Goal: Navigation & Orientation: Find specific page/section

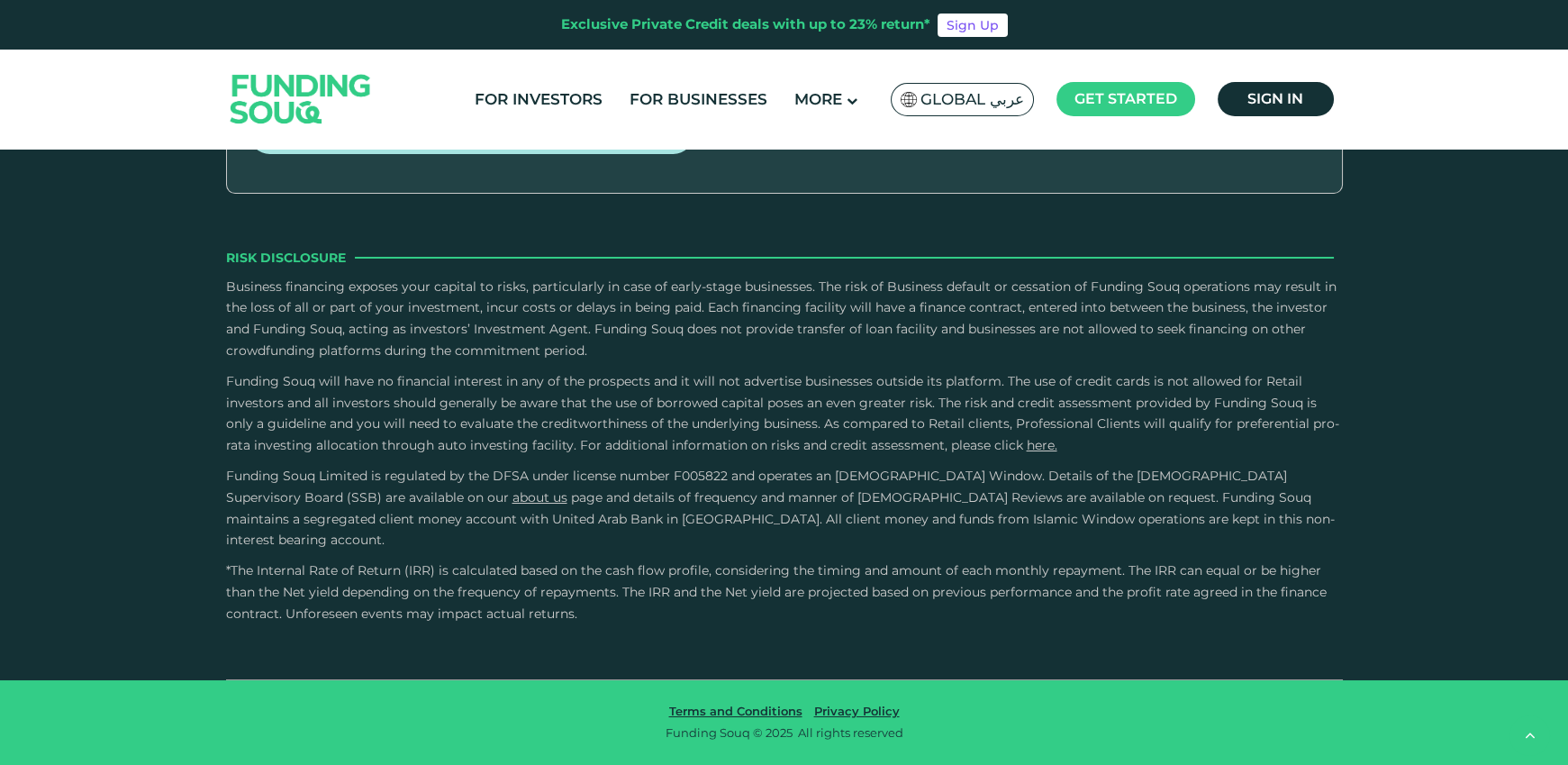
type tc-range-slider "4"
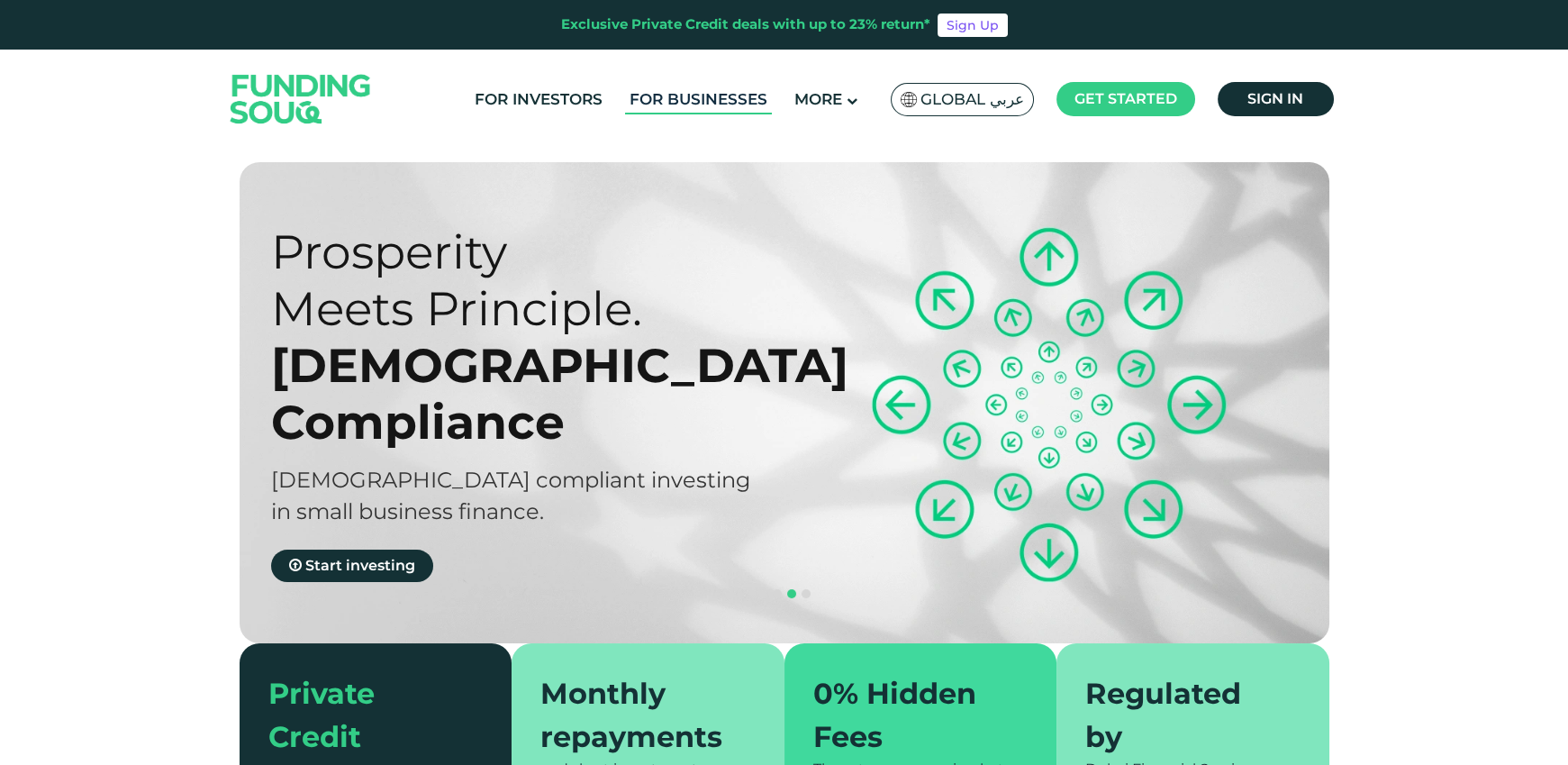
click at [686, 104] on link "For Businesses" at bounding box center [698, 99] width 147 height 30
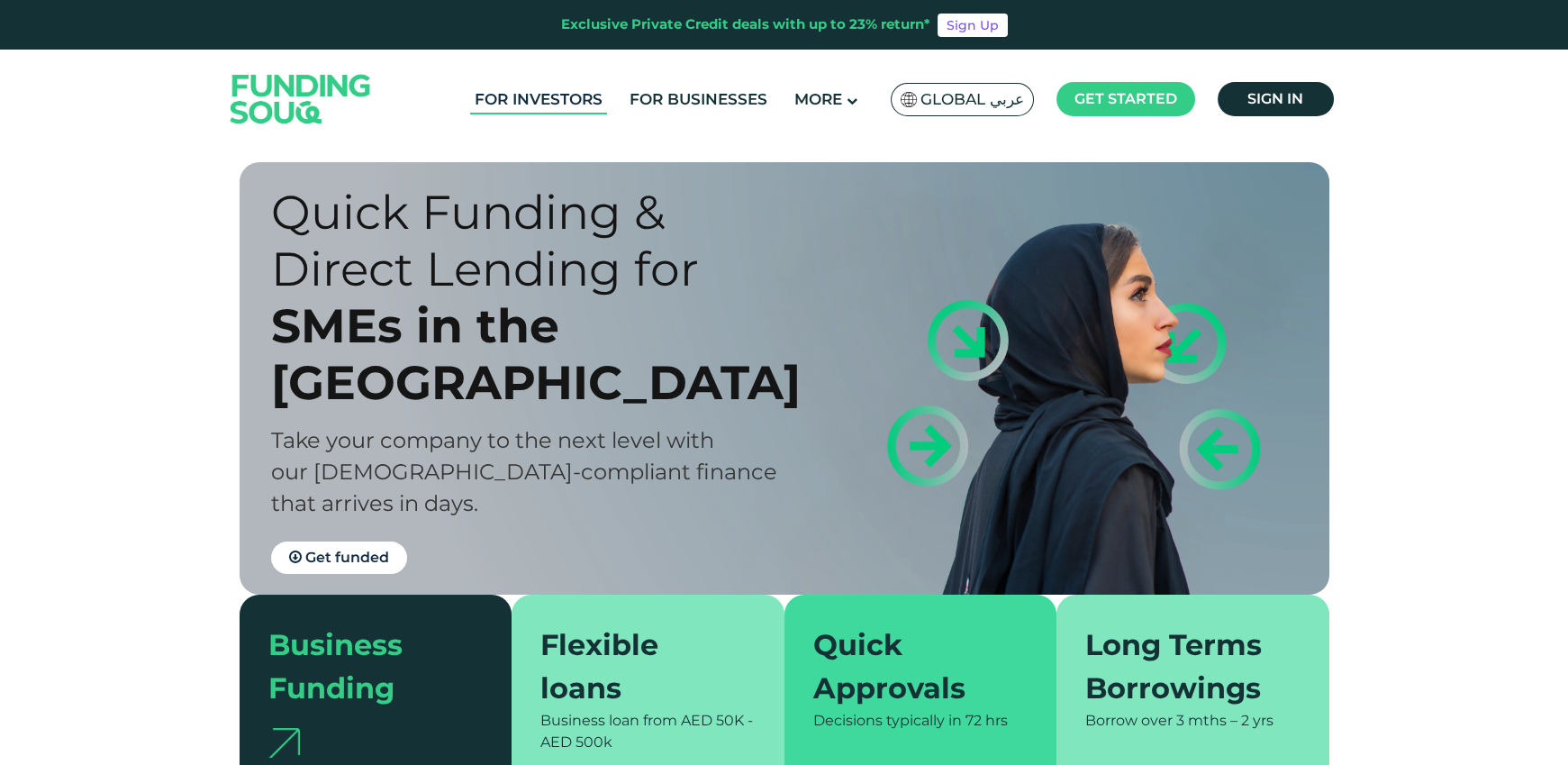
click at [597, 99] on link "For Investors" at bounding box center [539, 99] width 137 height 30
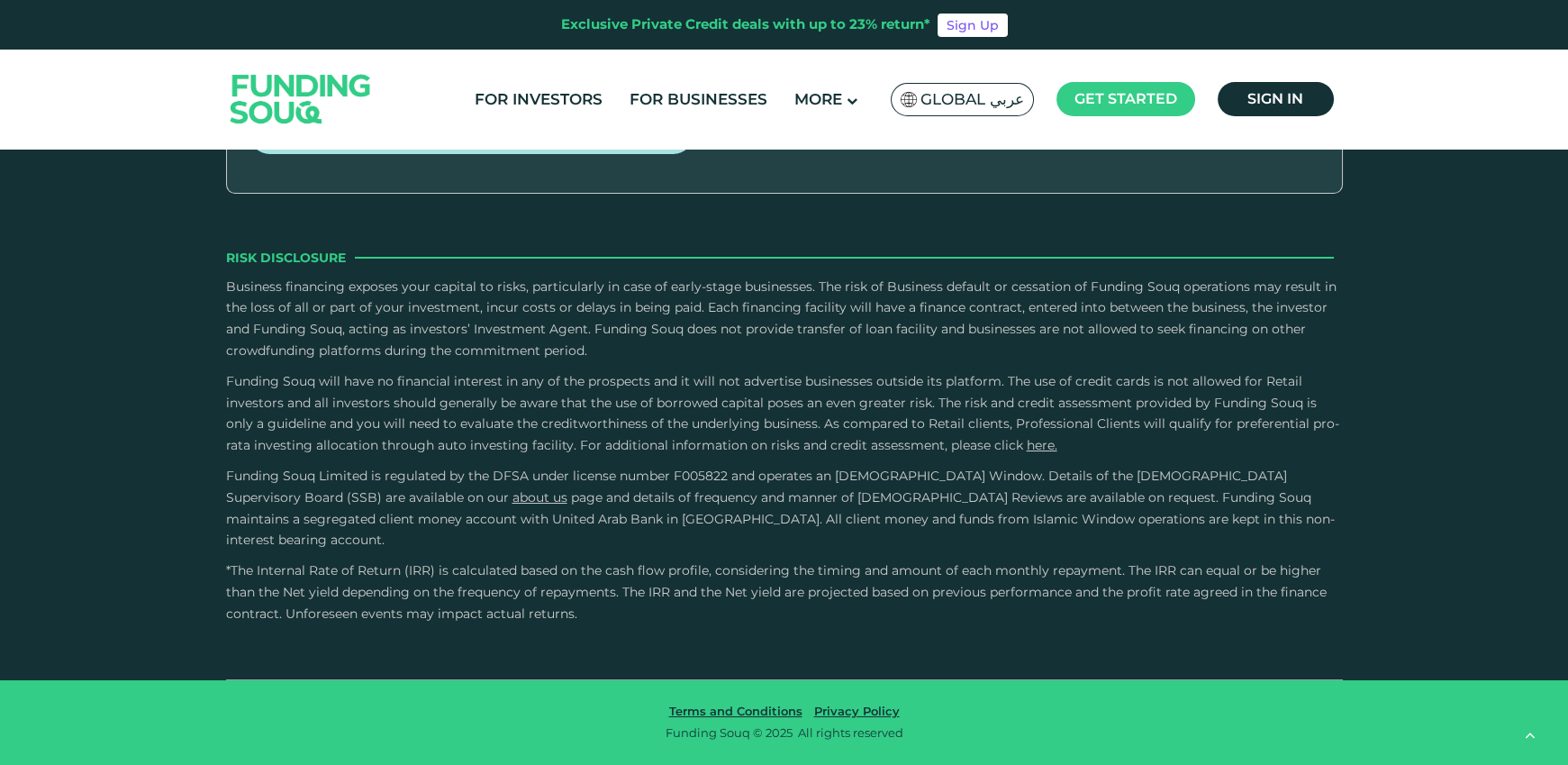
scroll to position [3082, 0]
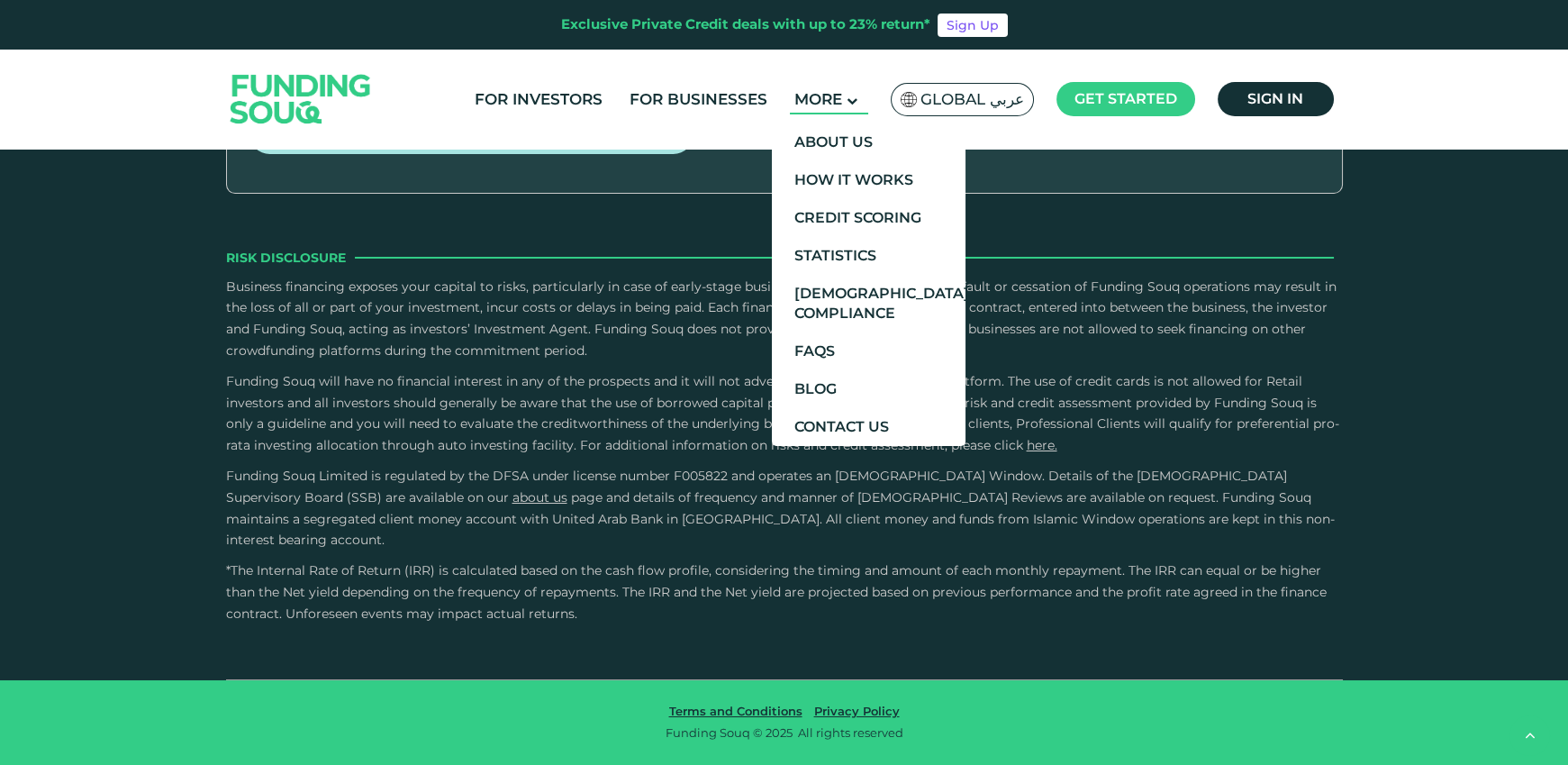
click at [848, 105] on icon at bounding box center [852, 100] width 11 height 11
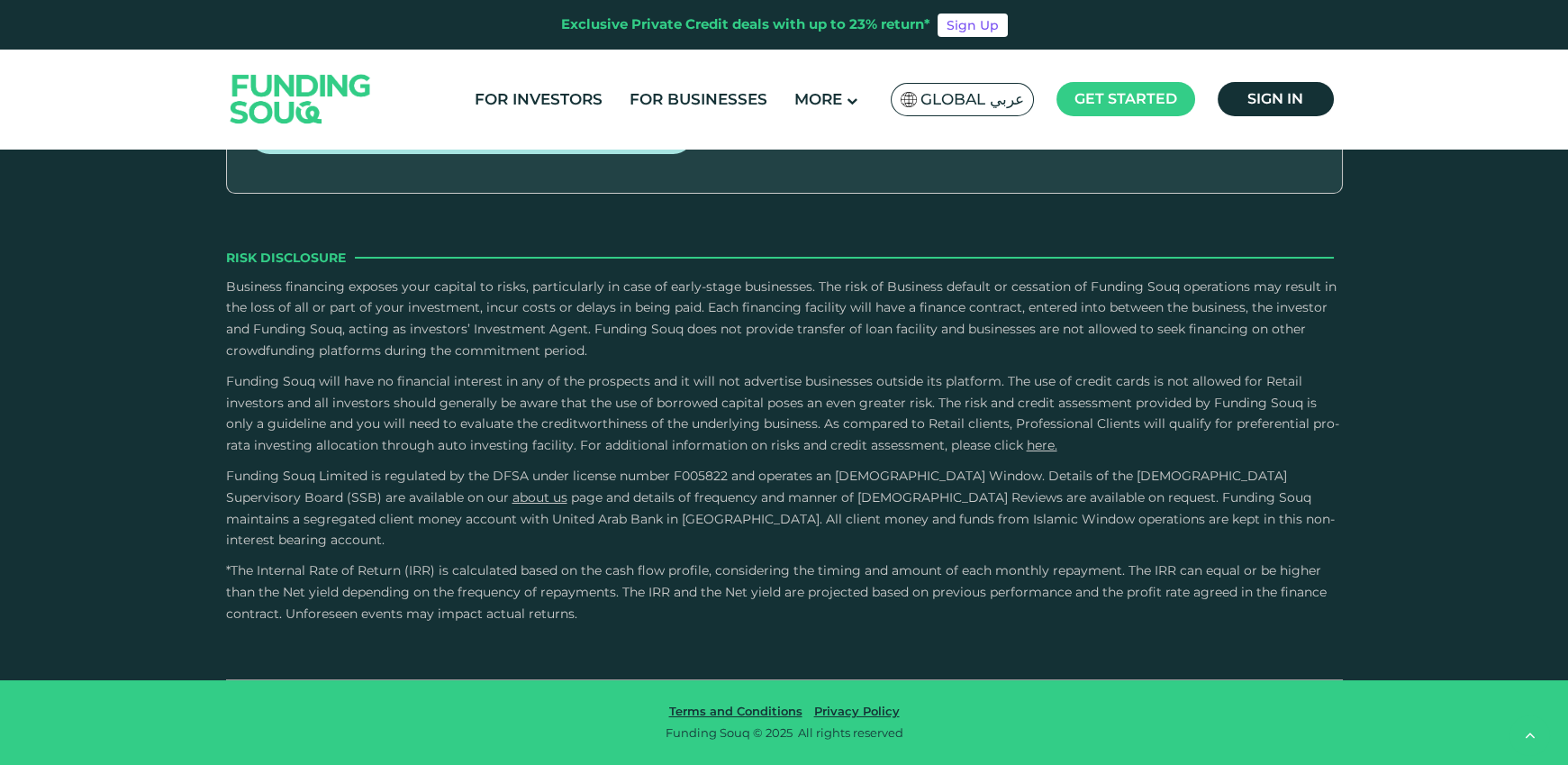
click at [954, 99] on span "Global عربي" at bounding box center [972, 99] width 103 height 21
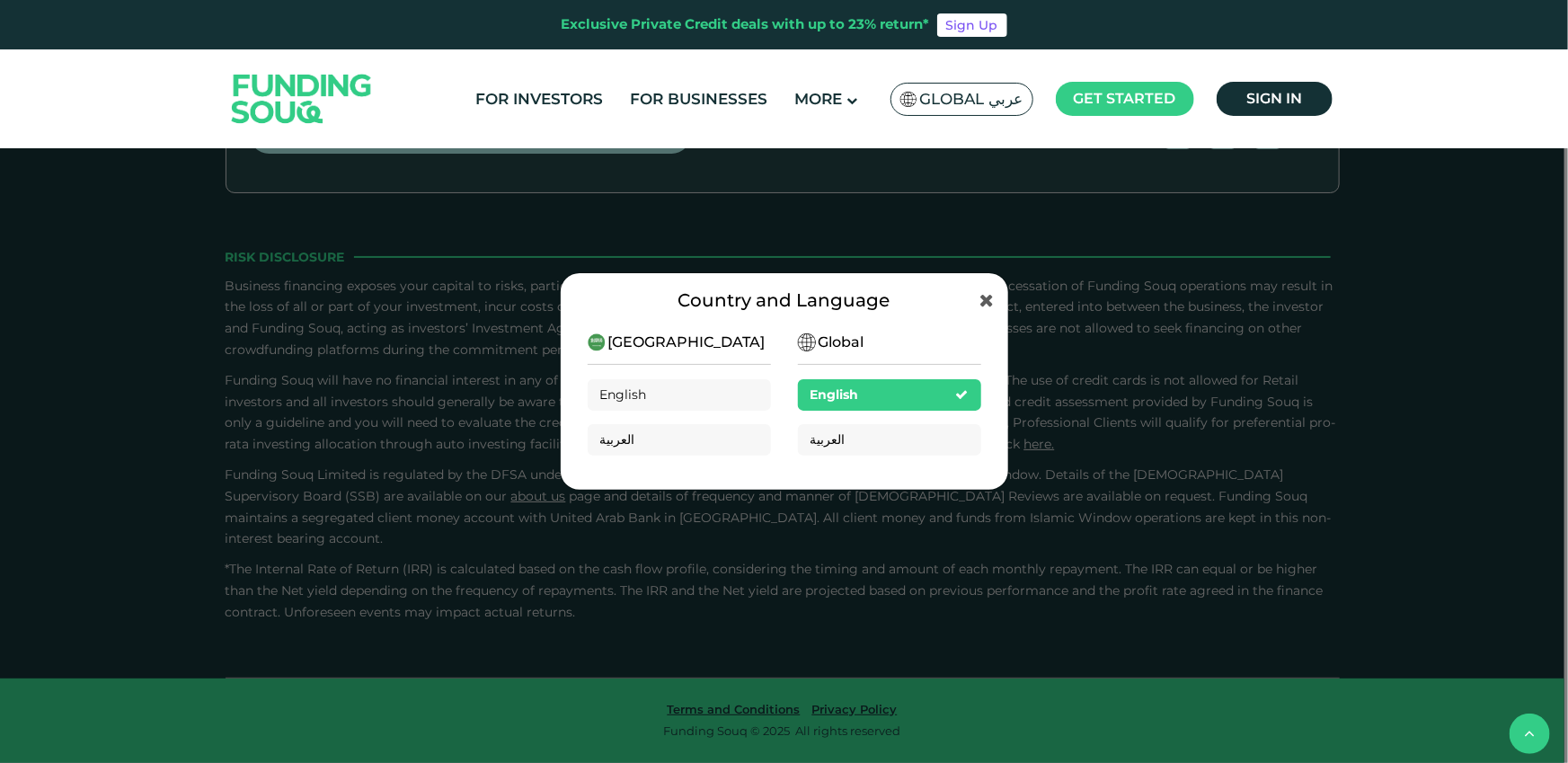
click at [963, 109] on div "Global عربي" at bounding box center [962, 98] width 143 height 33
click at [961, 104] on span "Global عربي" at bounding box center [972, 99] width 103 height 21
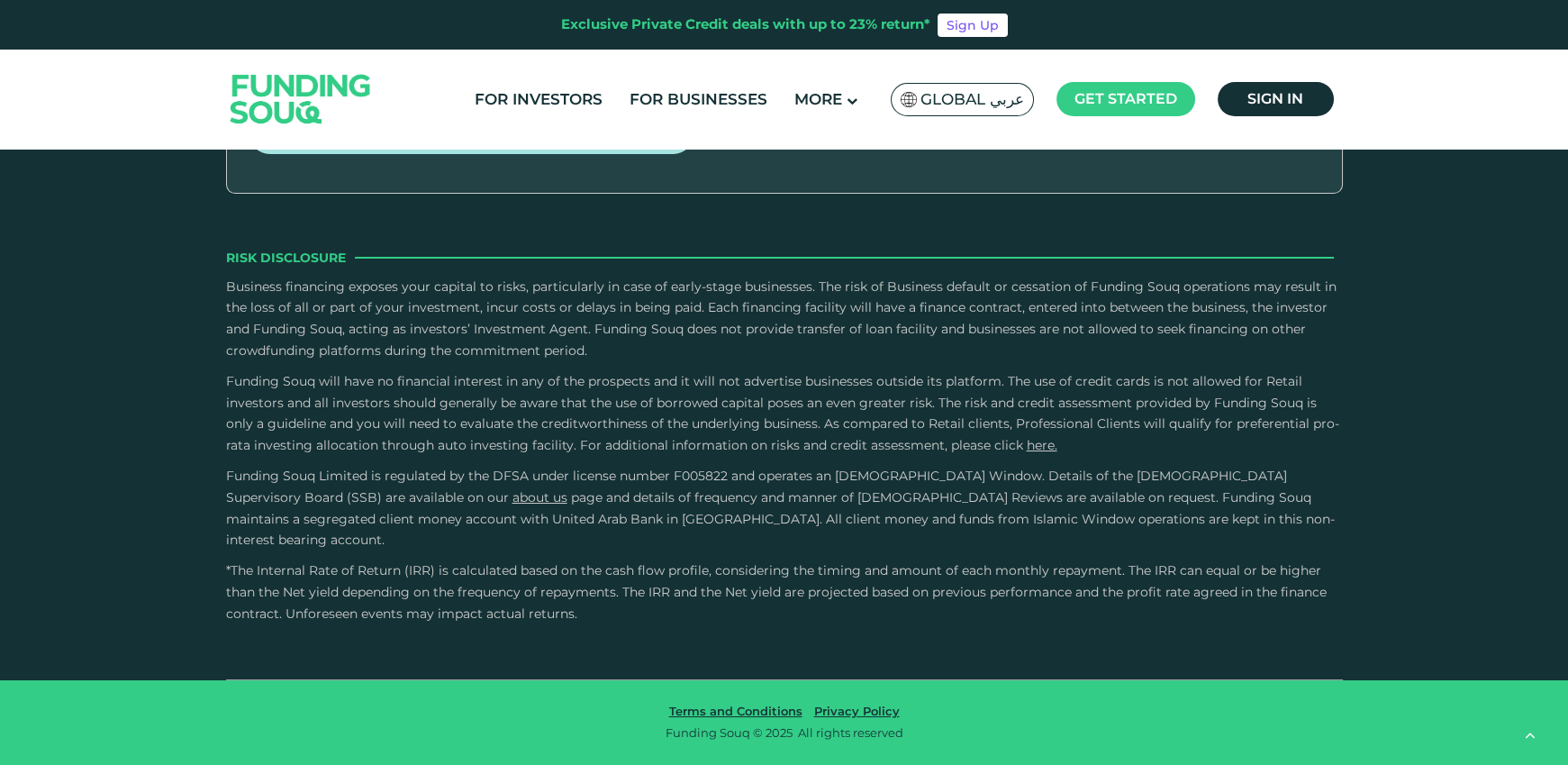
click at [961, 105] on span "Global عربي" at bounding box center [972, 99] width 103 height 21
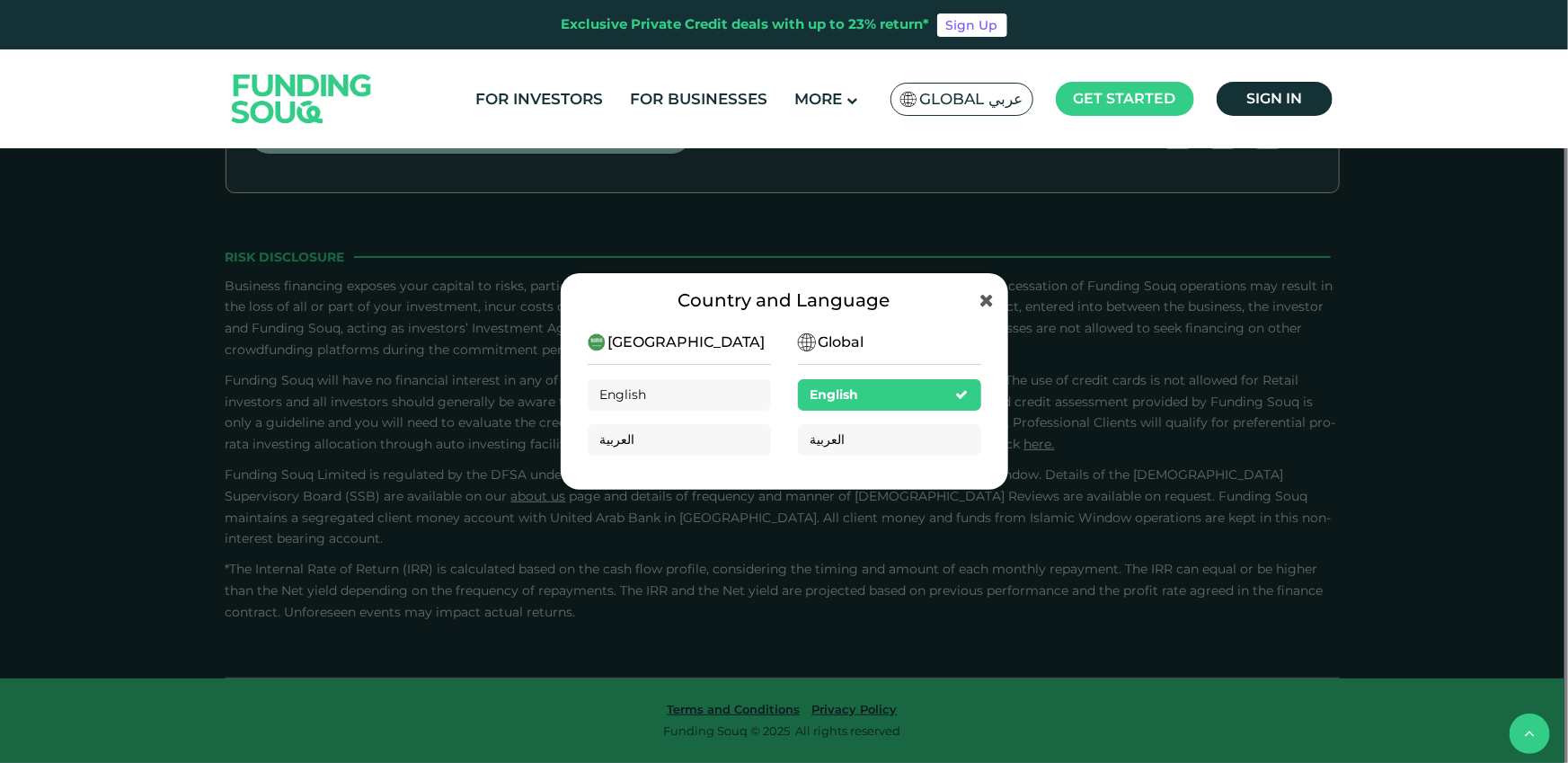
click at [952, 107] on span "Global عربي" at bounding box center [972, 99] width 103 height 21
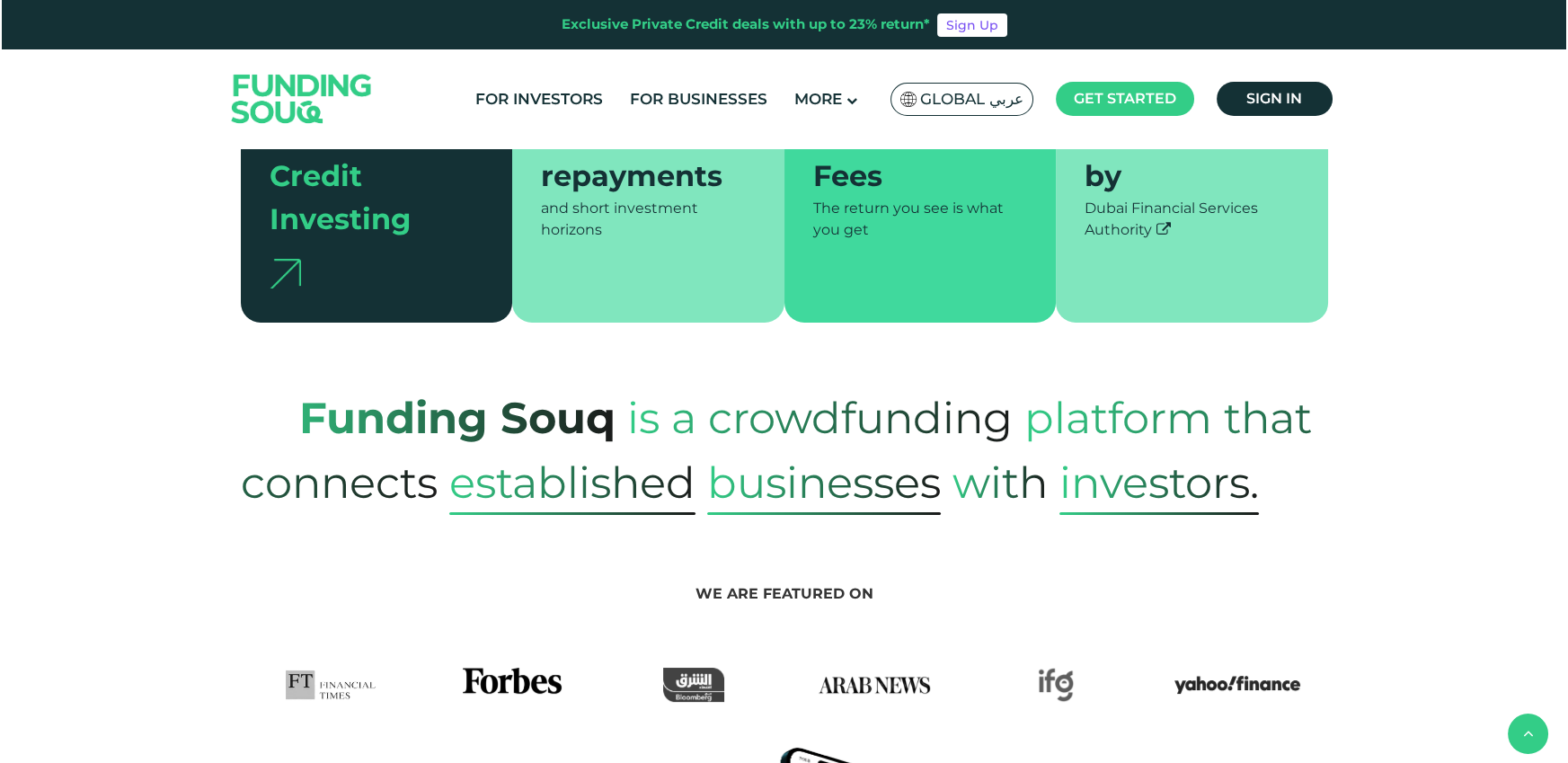
scroll to position [0, 0]
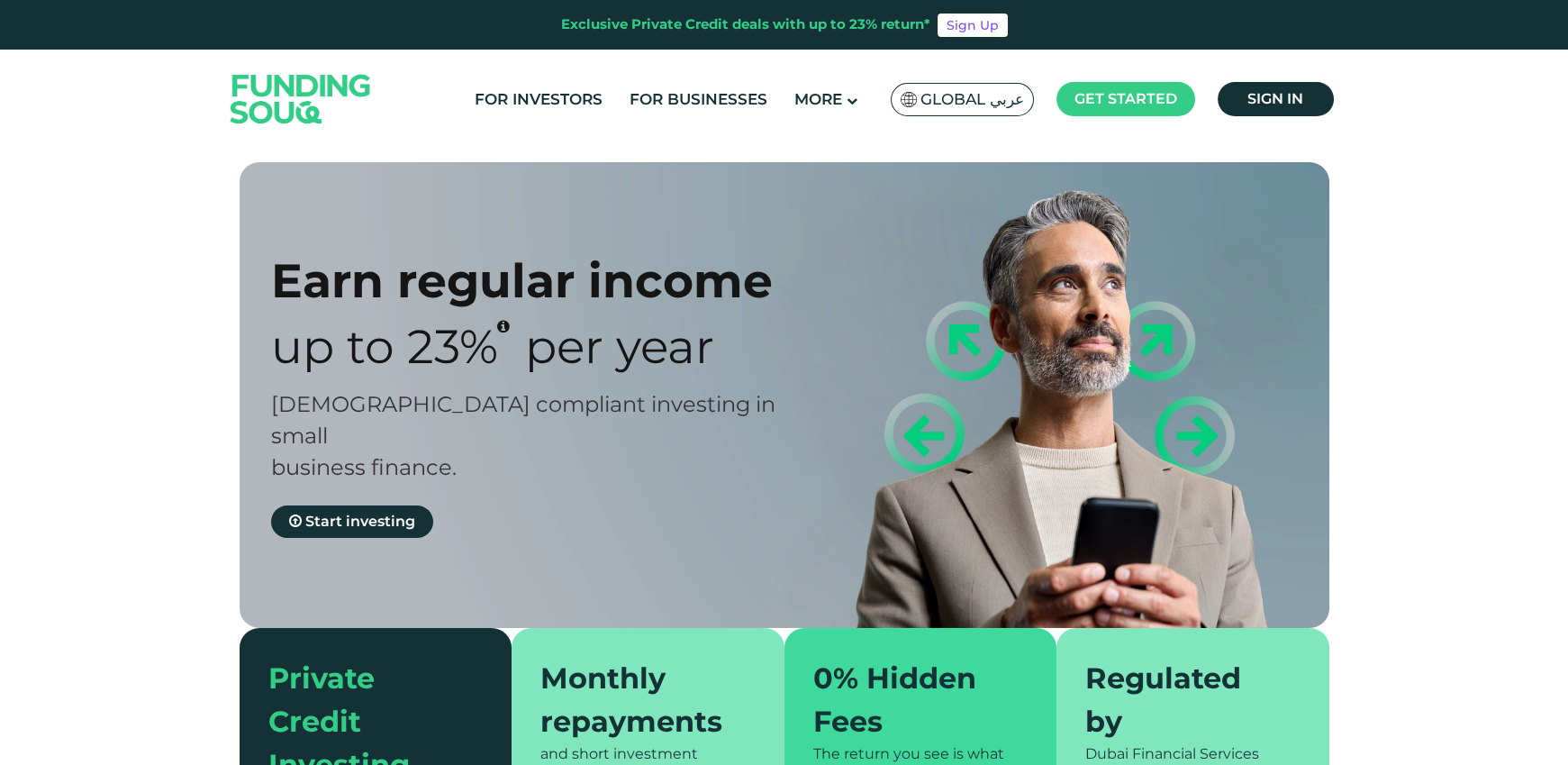
click at [960, 91] on span "Global عربي" at bounding box center [972, 99] width 103 height 21
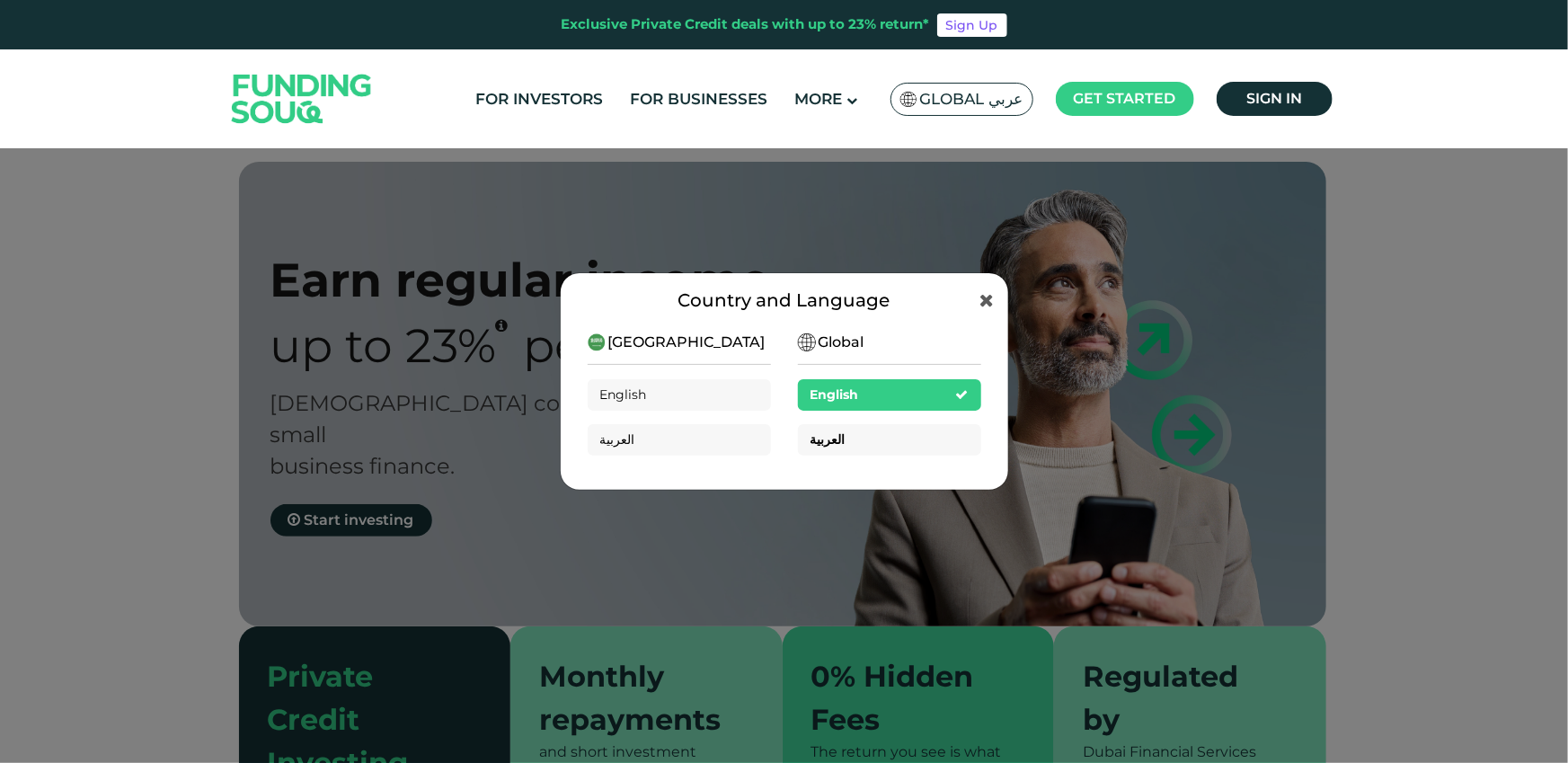
click at [918, 446] on div "العربية" at bounding box center [889, 440] width 184 height 32
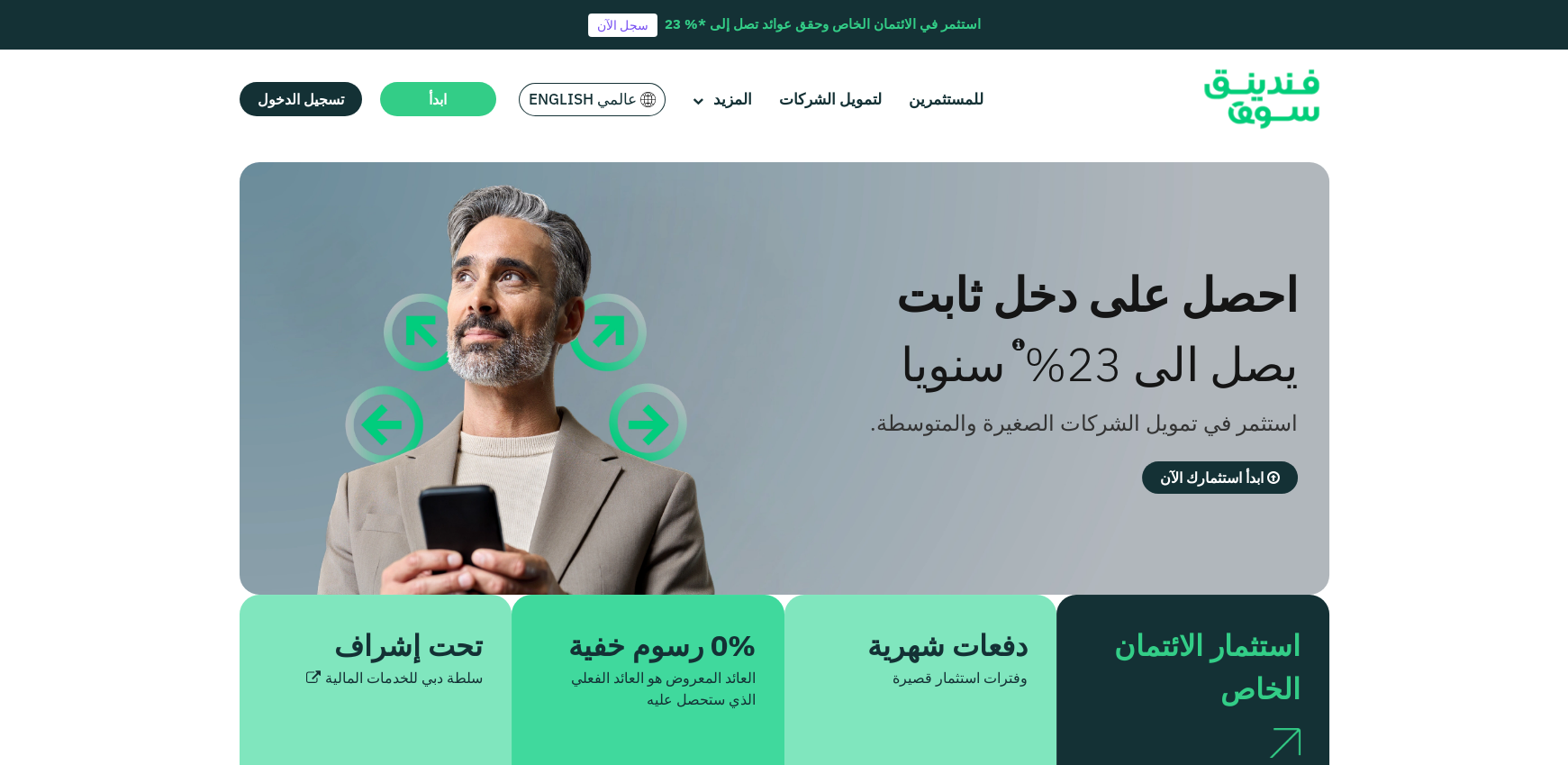
click at [644, 110] on div "عالمي English" at bounding box center [592, 98] width 147 height 33
click at [641, 98] on img at bounding box center [649, 98] width 16 height 15
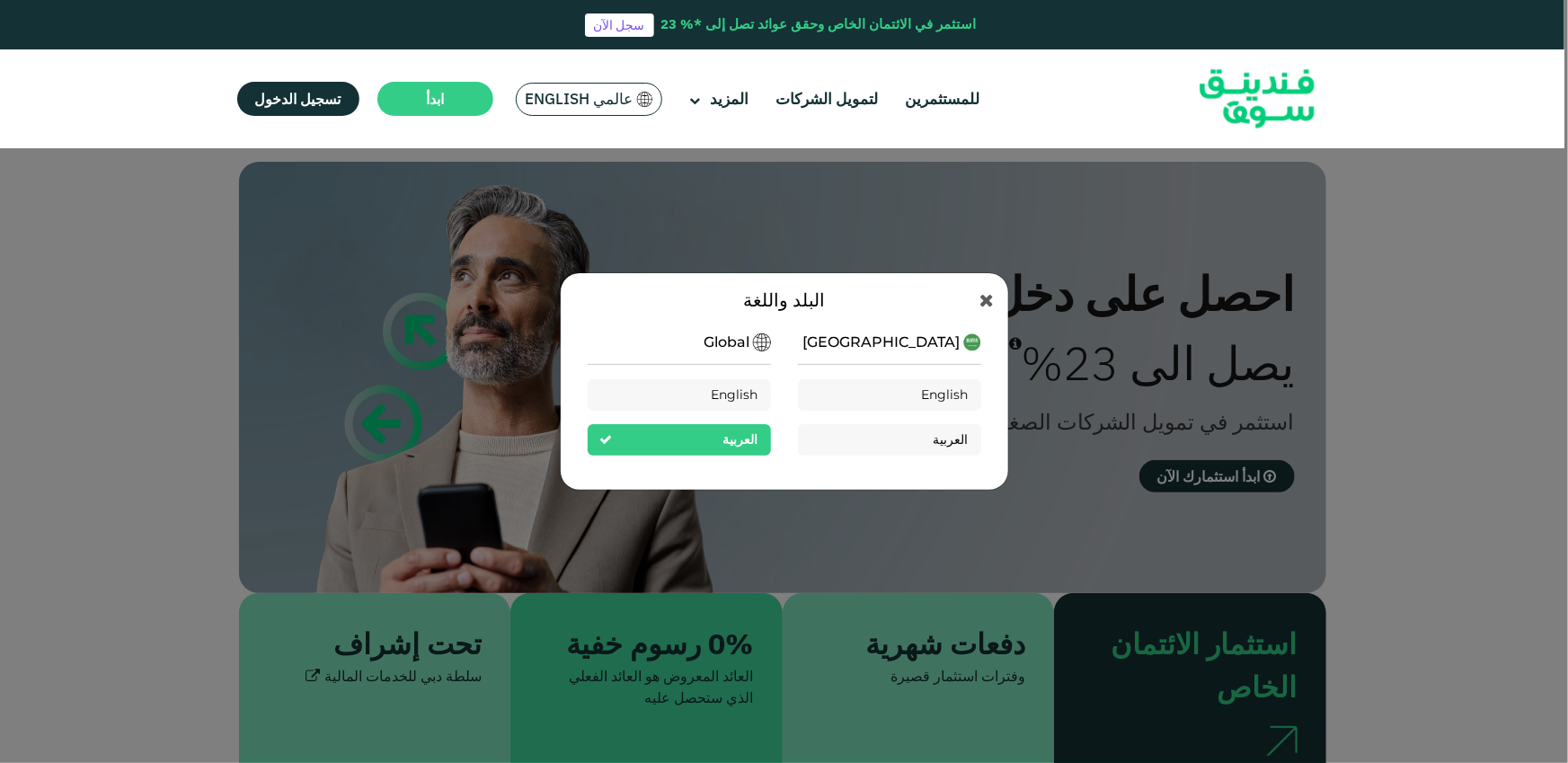
click at [846, 246] on div "البلد واللغة Saudi Arabia English العربية Global English العربية" at bounding box center [784, 381] width 1568 height 763
